Goal: Information Seeking & Learning: Learn about a topic

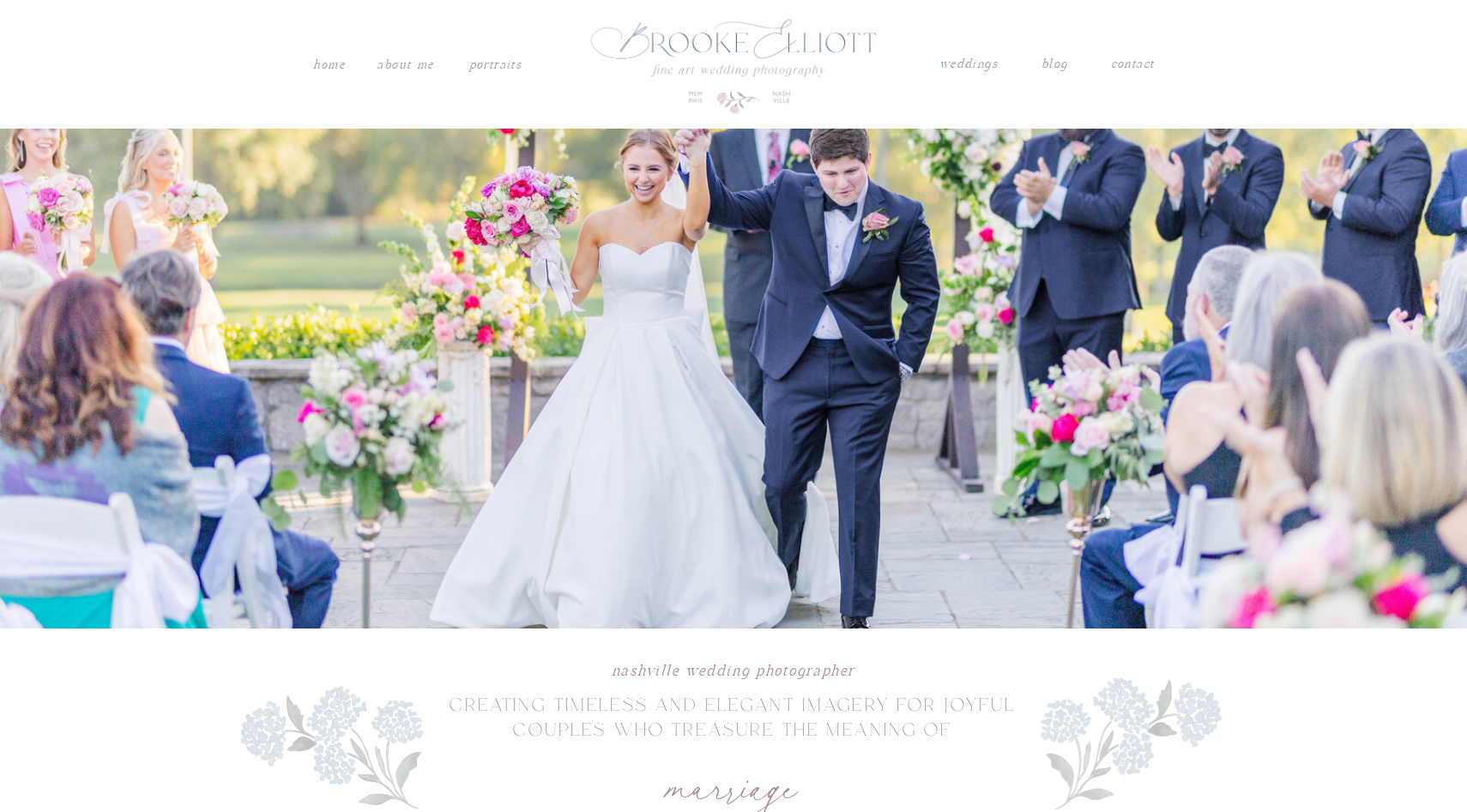
click at [502, 69] on nav "PORTRAITS" at bounding box center [496, 62] width 58 height 17
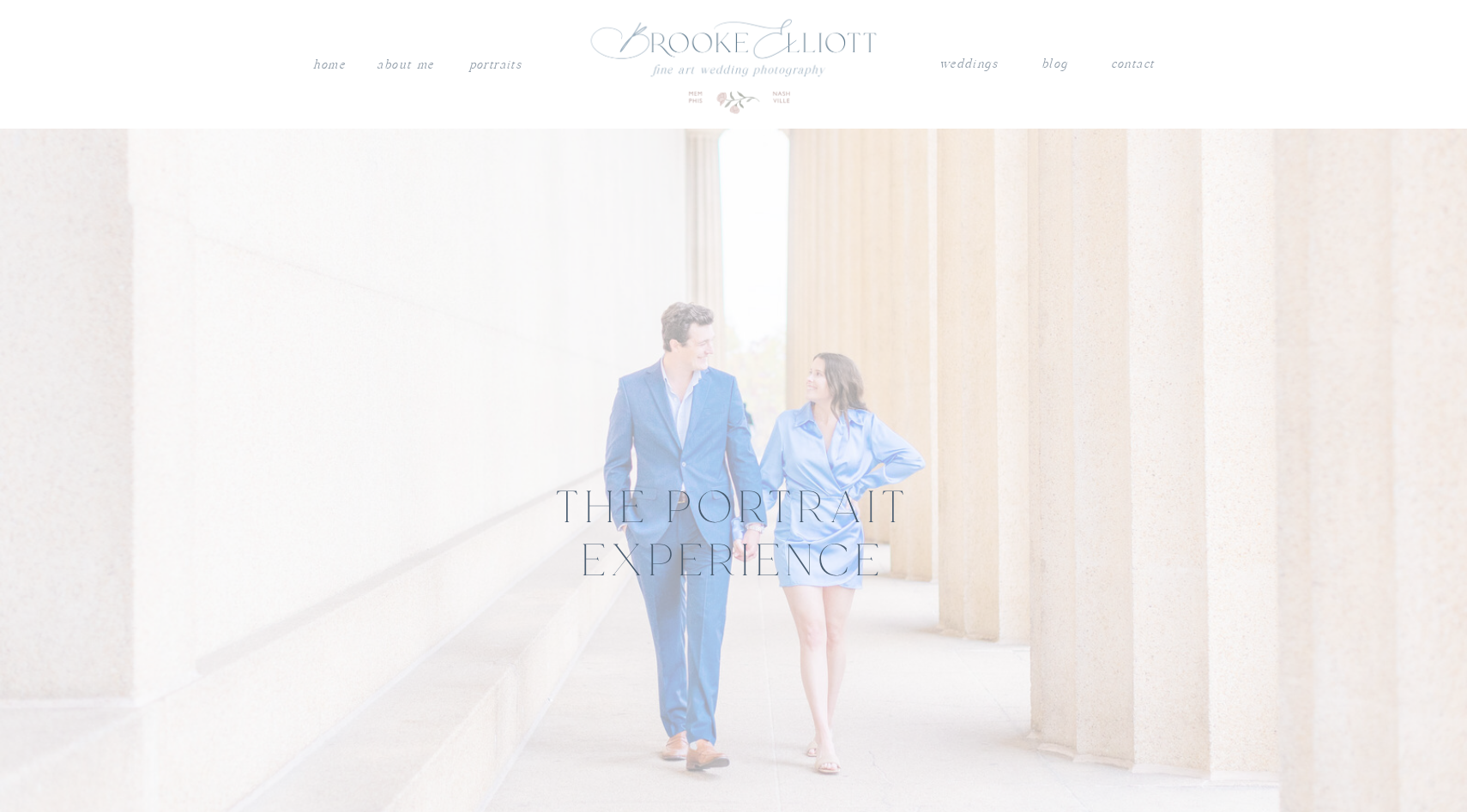
click at [974, 74] on nav "weddings" at bounding box center [968, 64] width 60 height 22
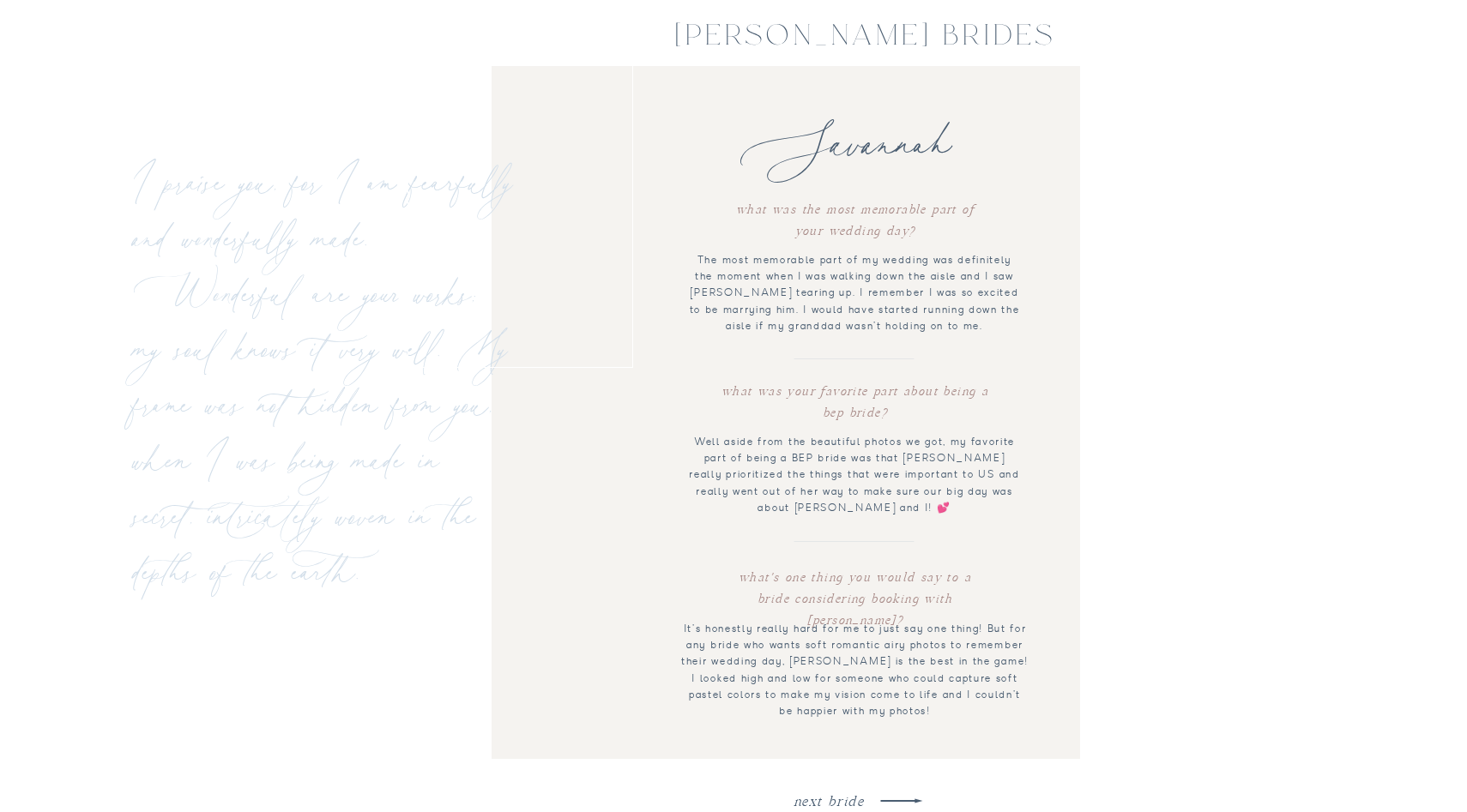
scroll to position [6056, 0]
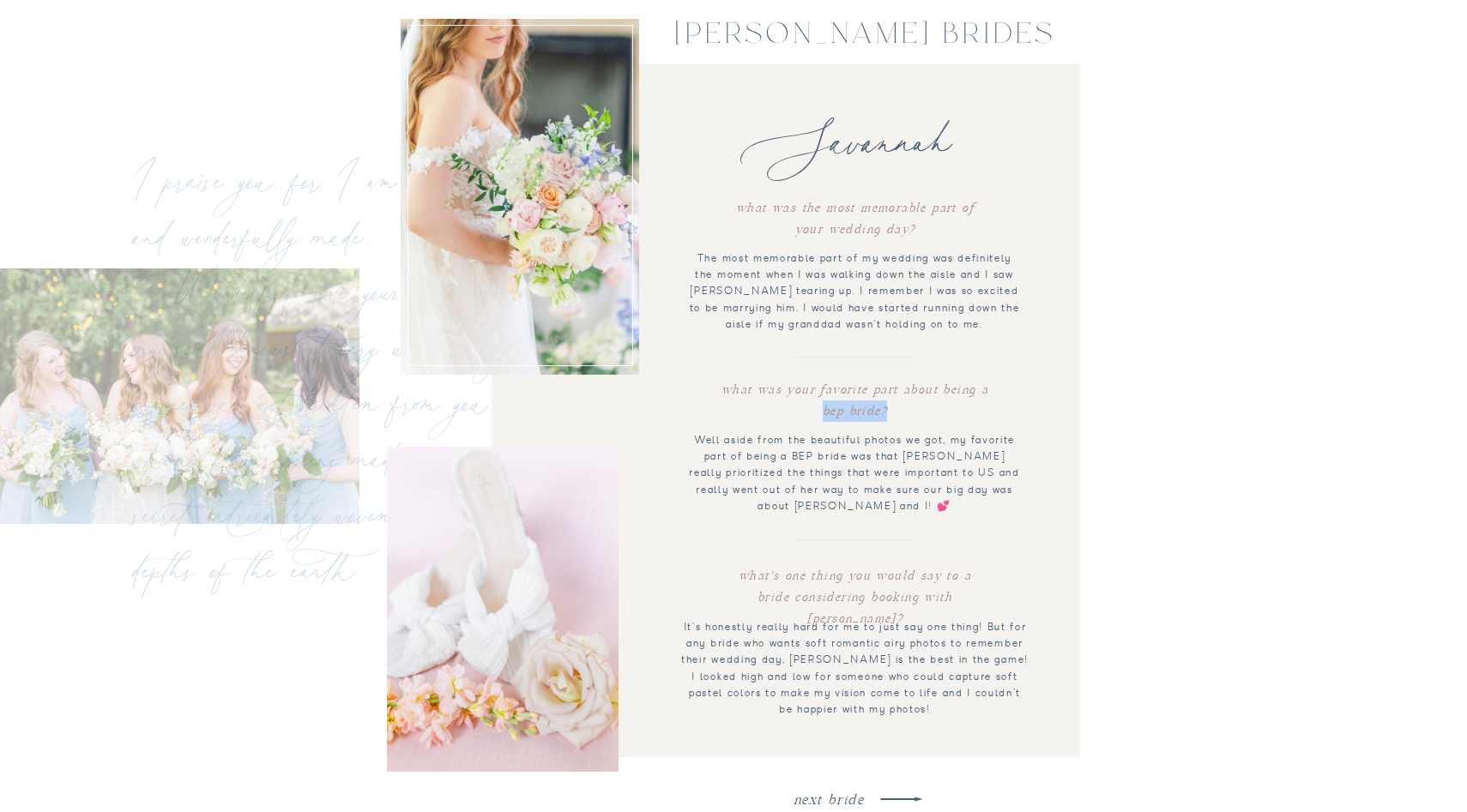
drag, startPoint x: 812, startPoint y: 414, endPoint x: 885, endPoint y: 414, distance: 73.0
click at [885, 414] on p "What was your favorite part about being a BEP Bride?" at bounding box center [855, 402] width 269 height 46
click at [1047, 402] on div at bounding box center [785, 411] width 588 height 693
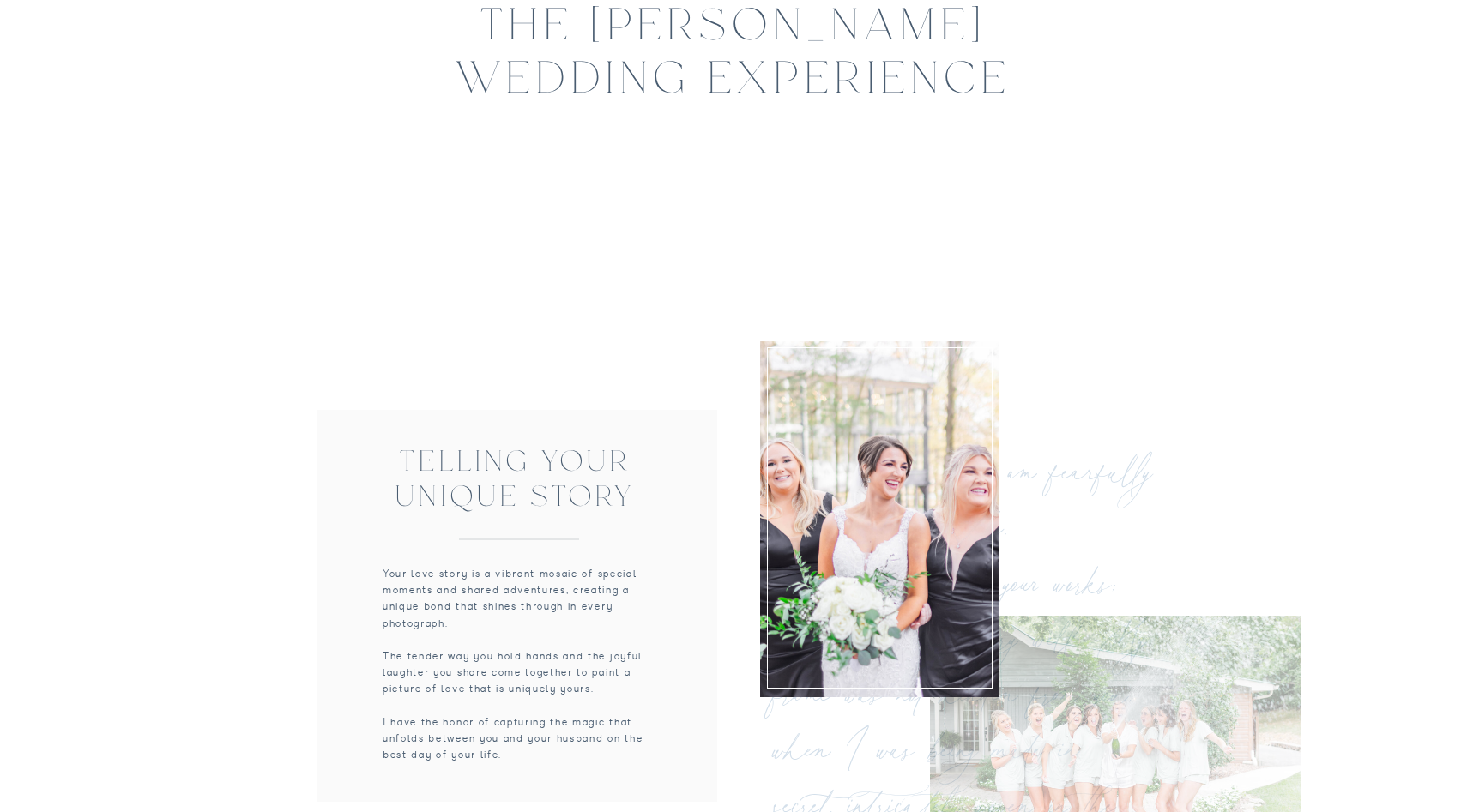
scroll to position [0, 0]
